Goal: Transaction & Acquisition: Obtain resource

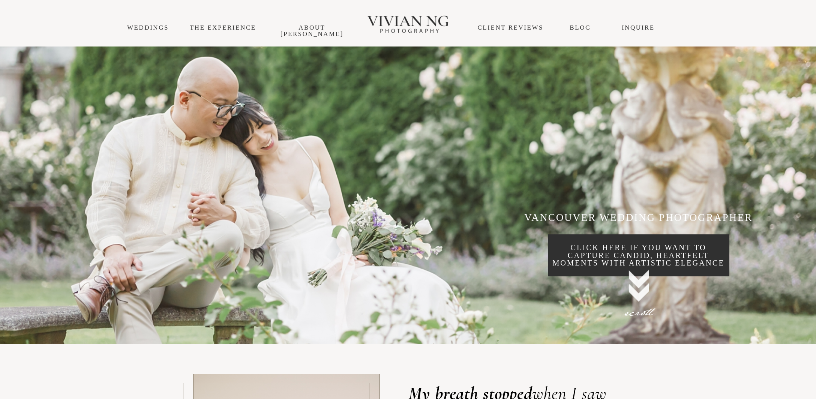
click at [151, 32] on div "THE EXPERIENCE About Vivian Blog INQUIRE WEDDINGS CLIENT REVIEWS" at bounding box center [408, 23] width 816 height 47
click at [151, 29] on link "WEDDINGS" at bounding box center [148, 27] width 42 height 7
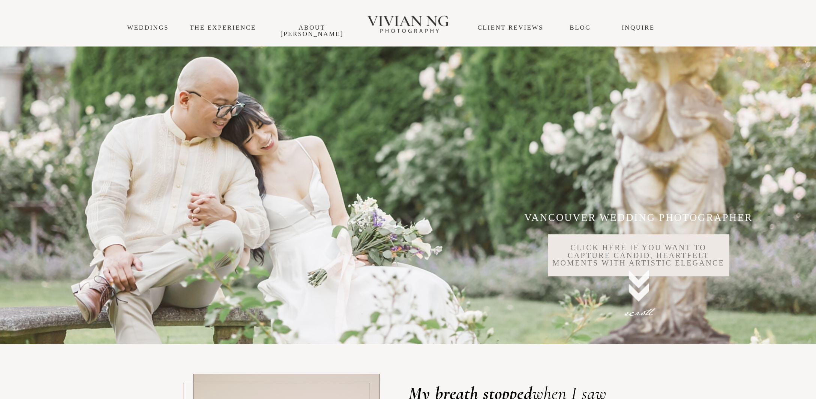
click at [624, 263] on p "click here if you want to capture candid, heartfelt moments with artistic elega…" at bounding box center [639, 255] width 182 height 23
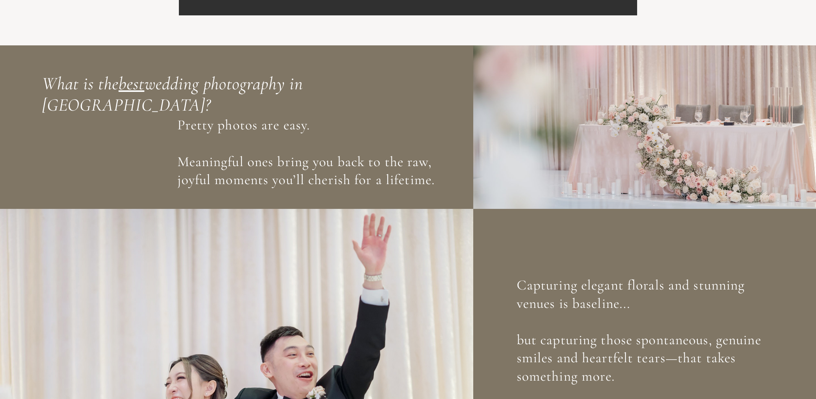
scroll to position [542, 0]
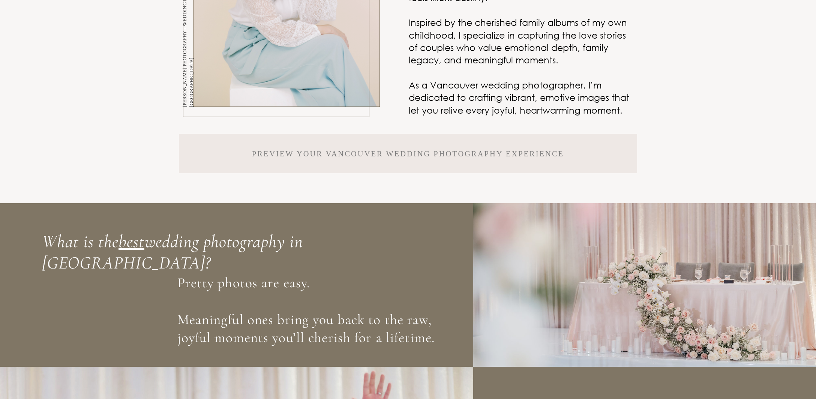
click at [540, 147] on span "Preview your Vancouver Wedding PHOTOGRAPHY experience" at bounding box center [408, 153] width 458 height 39
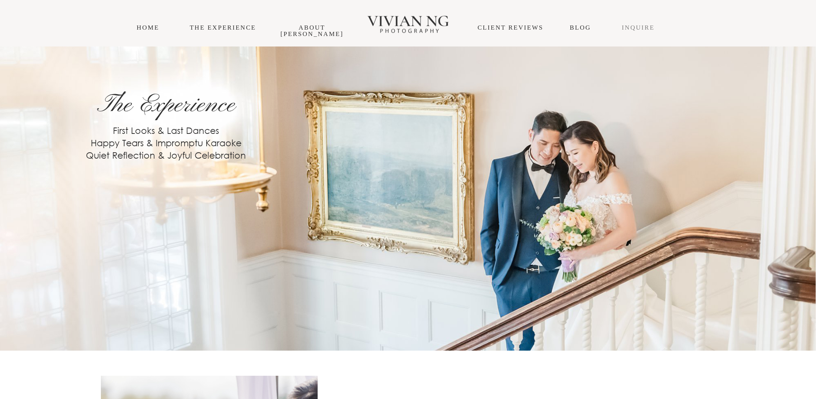
click at [642, 29] on link "INQUIRE" at bounding box center [638, 27] width 33 height 7
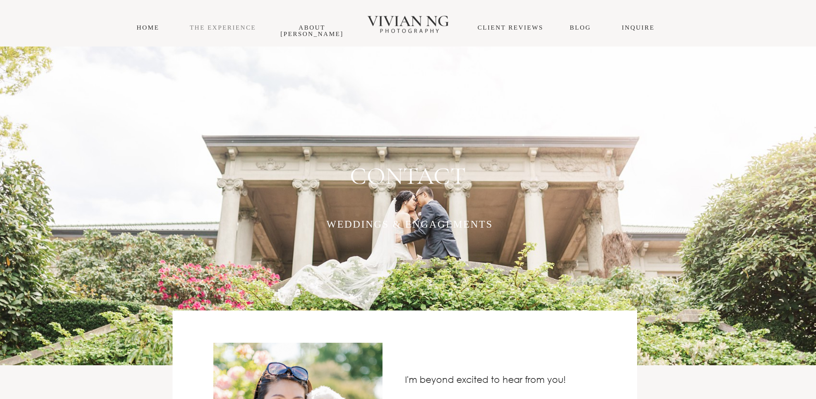
click at [218, 30] on link "THE EXPERIENCE" at bounding box center [223, 27] width 66 height 7
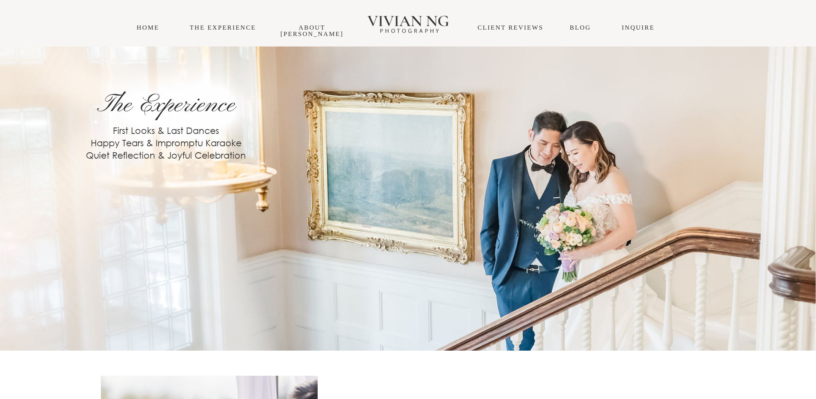
click at [395, 15] on link at bounding box center [408, 24] width 87 height 32
click at [479, 27] on link "CLIENT REVIEWS" at bounding box center [511, 27] width 66 height 7
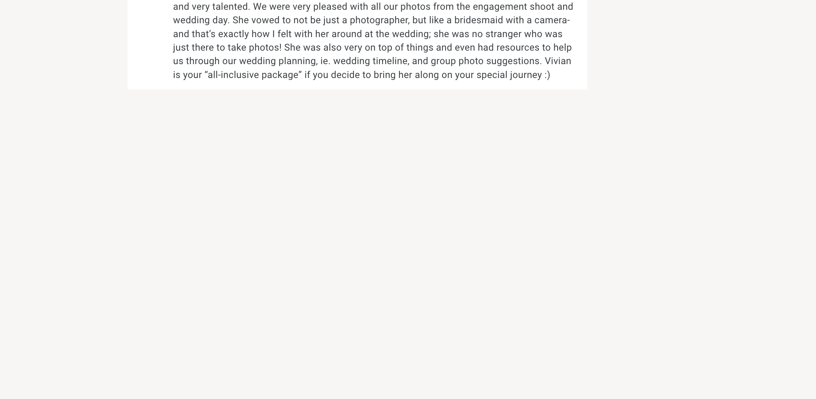
scroll to position [1305, 0]
